Goal: Download file/media

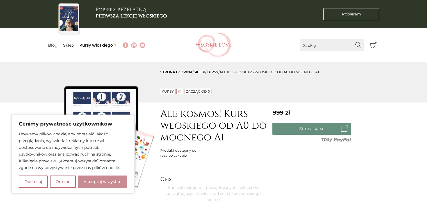
click at [109, 183] on button "Akceptuj wszystko" at bounding box center [102, 182] width 49 height 12
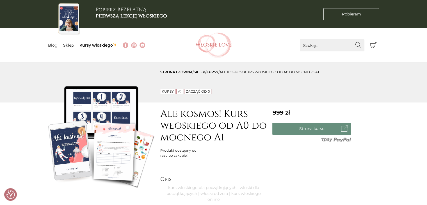
checkbox input "true"
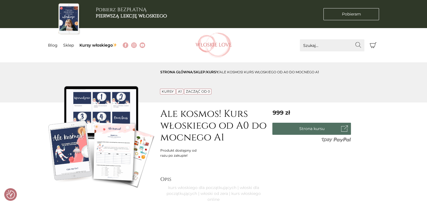
click at [306, 128] on link "Strona kursu" at bounding box center [312, 129] width 79 height 12
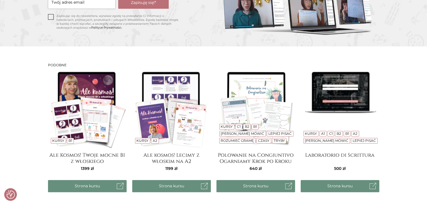
scroll to position [606, 0]
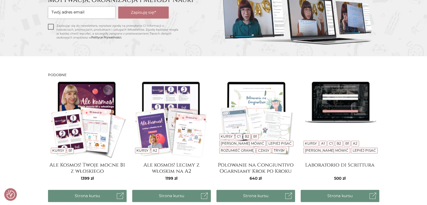
click at [98, 107] on img at bounding box center [87, 118] width 79 height 79
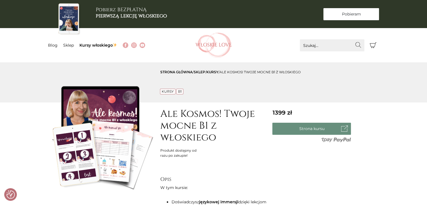
click at [346, 15] on span "Pobieram" at bounding box center [351, 14] width 19 height 6
